Goal: Check status

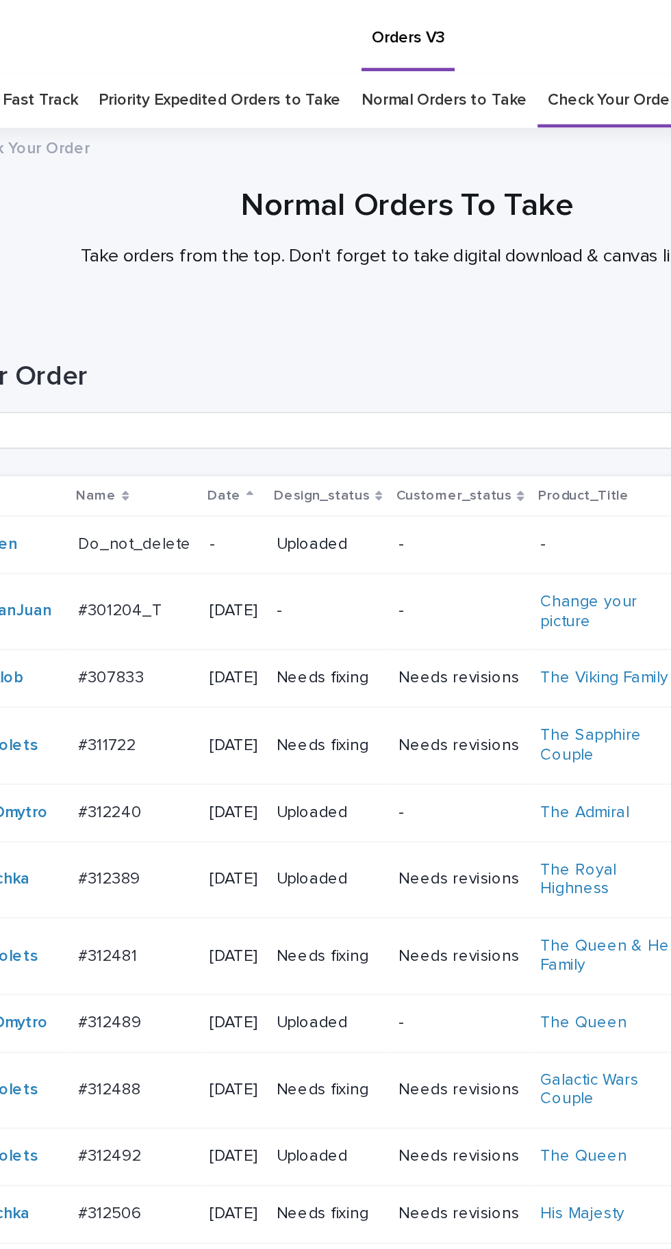
scroll to position [195, 0]
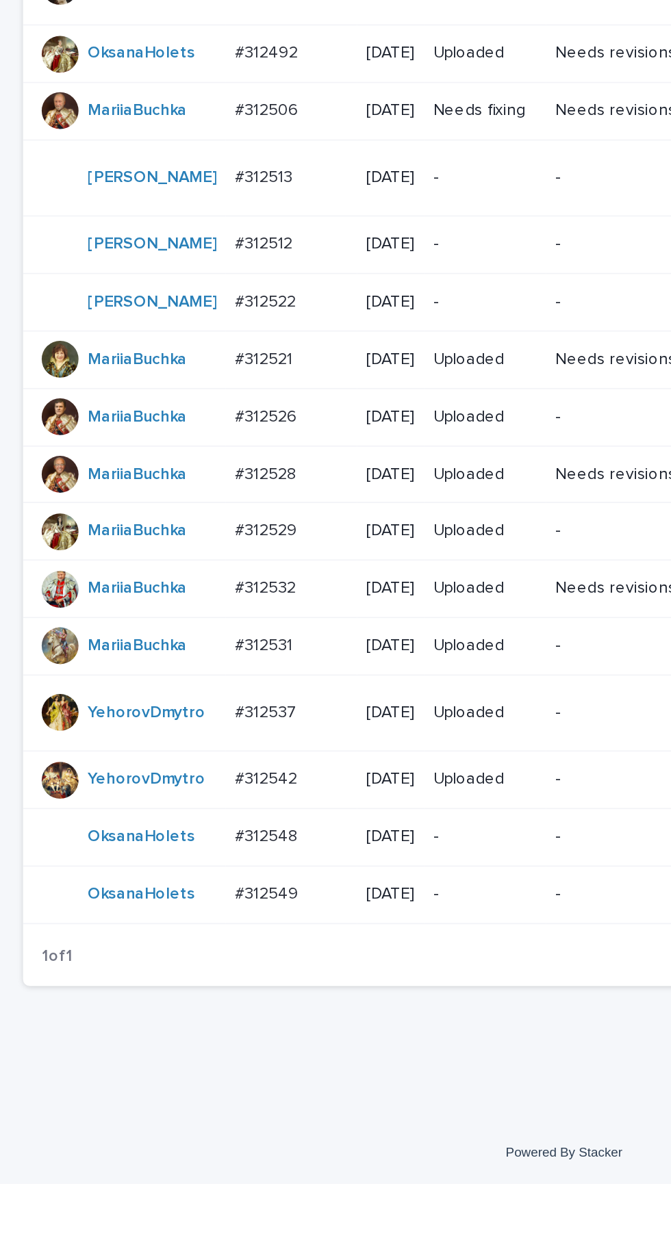
click at [173, 1082] on p at bounding box center [173, 1077] width 67 height 12
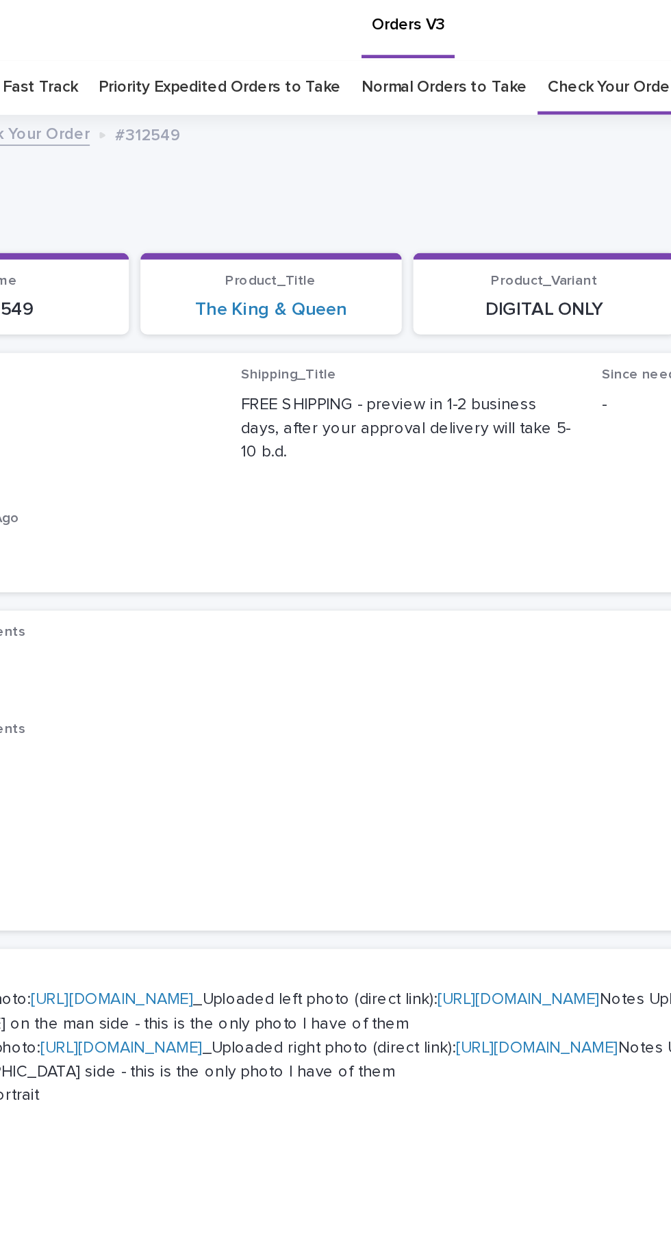
scroll to position [44, 0]
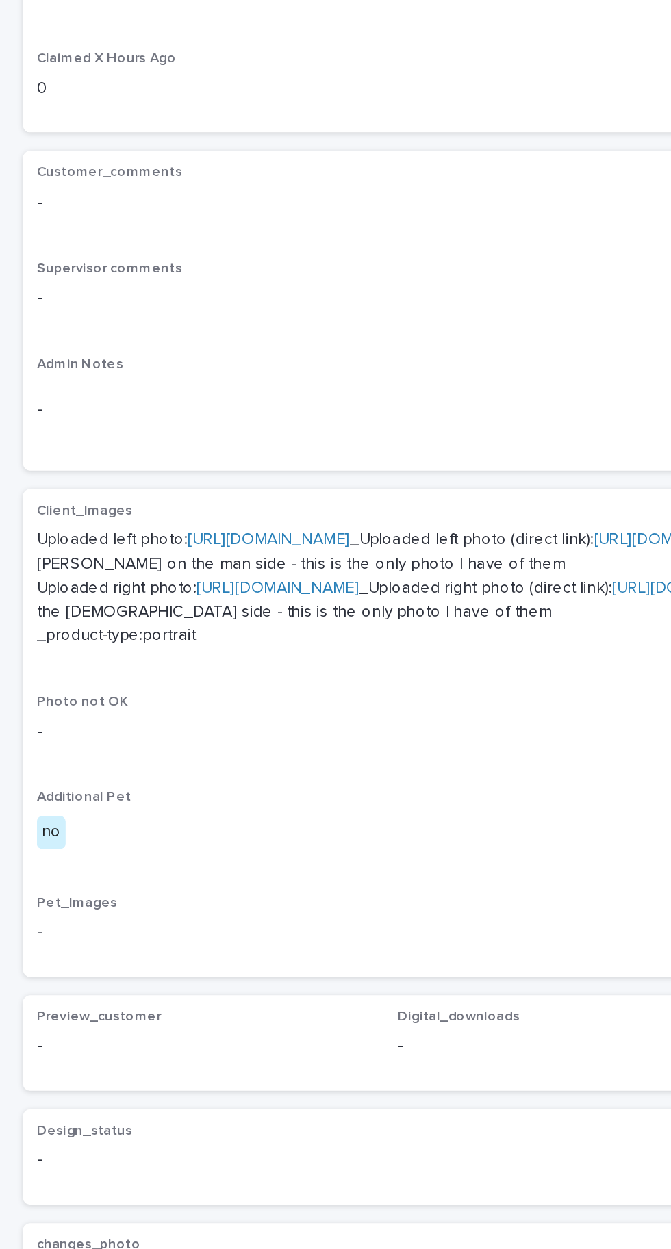
click at [208, 554] on link "[URL][DOMAIN_NAME]" at bounding box center [160, 559] width 96 height 10
click at [194, 592] on link "[URL][DOMAIN_NAME]" at bounding box center [165, 587] width 96 height 10
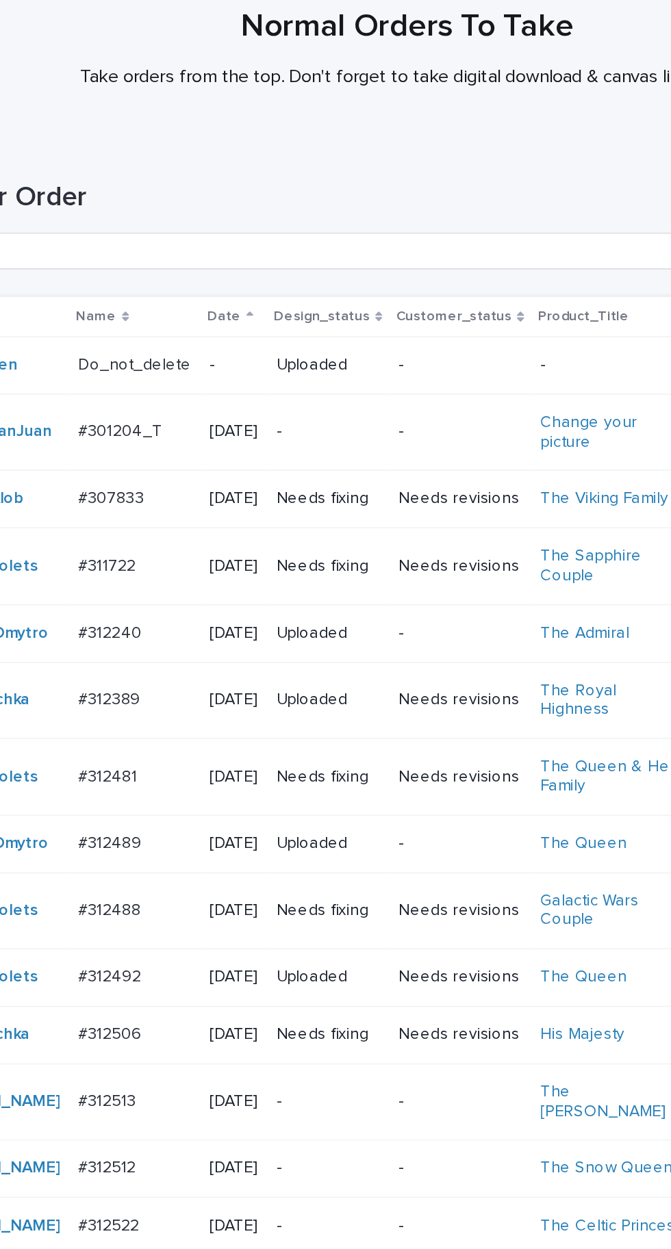
scroll to position [240, 0]
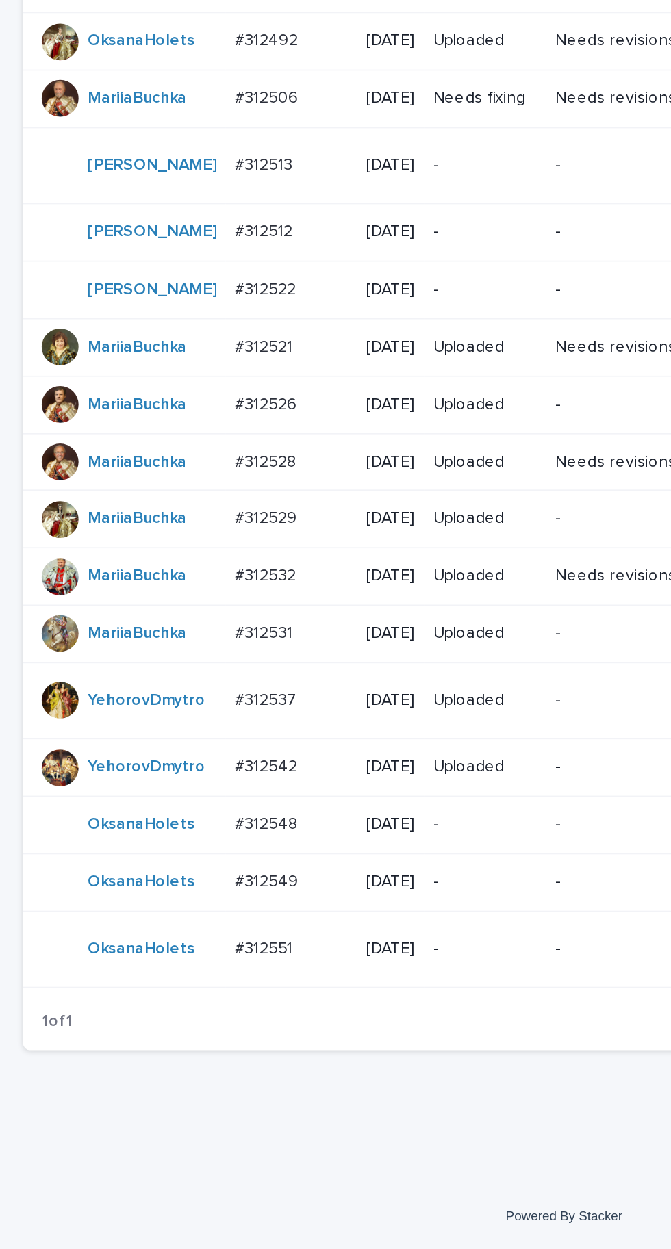
click at [159, 1076] on p "#312551" at bounding box center [158, 1069] width 37 height 14
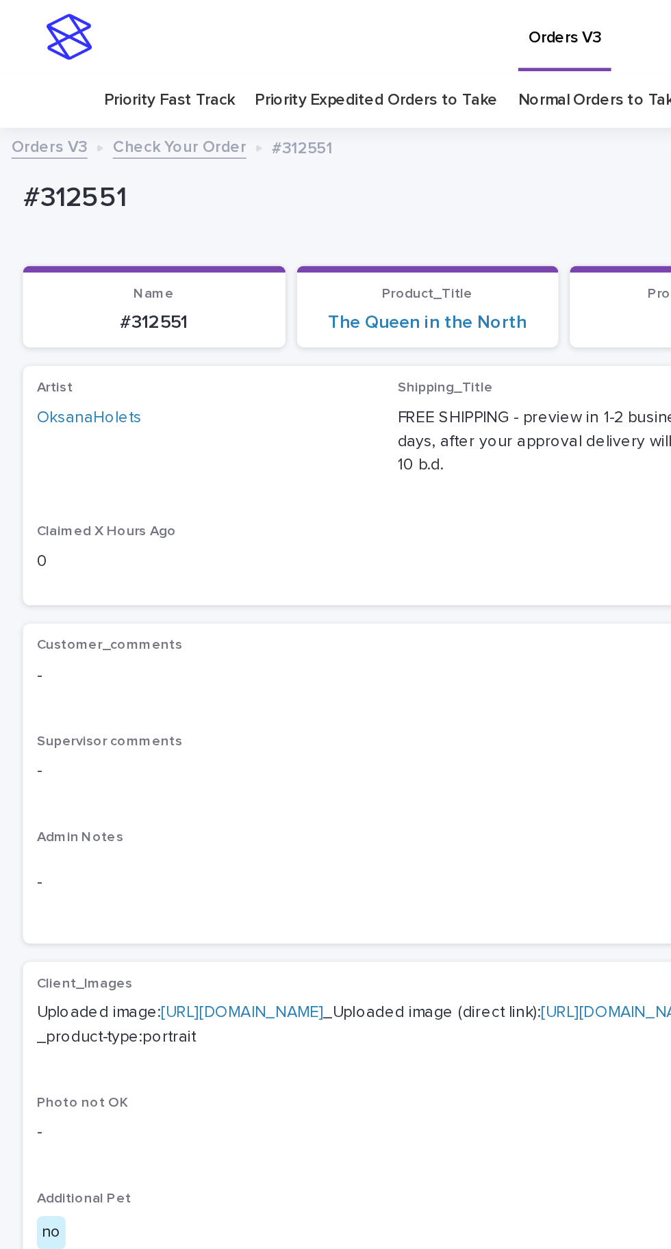
click at [192, 597] on link "https://cdn.shopify.com-uploadkit.app/s/files/1/0033/4807/0511/files/download.h…" at bounding box center [144, 602] width 96 height 10
